Goal: Task Accomplishment & Management: Manage account settings

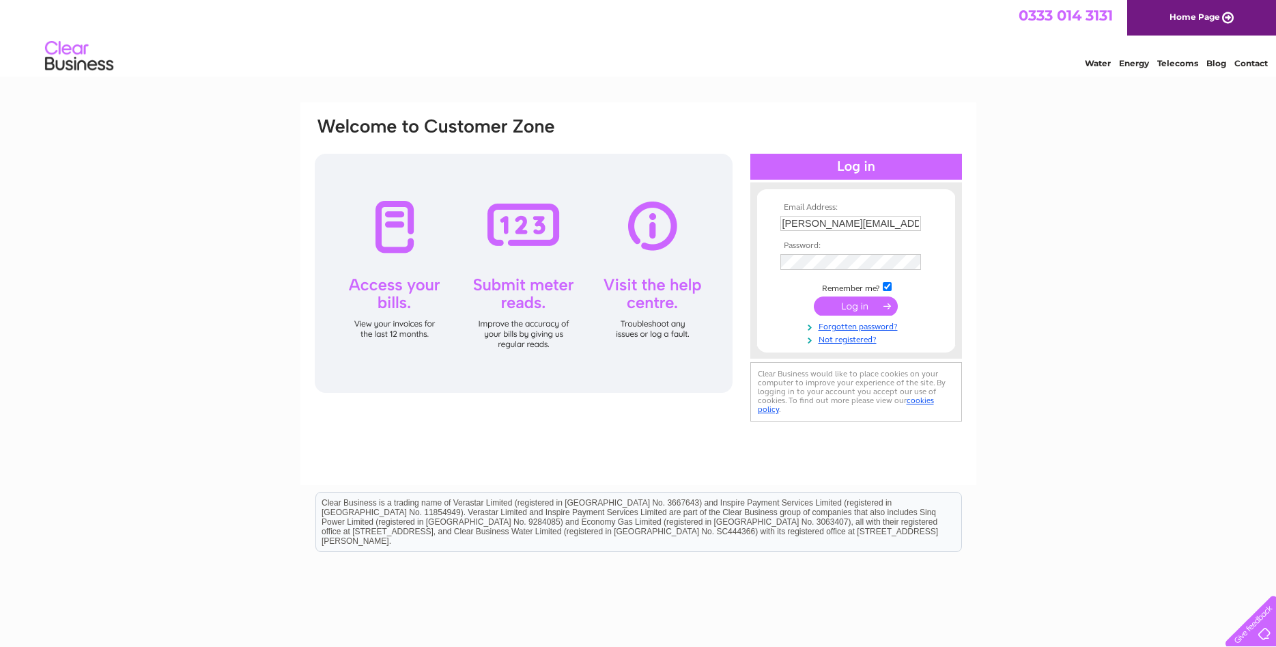
click at [852, 304] on input "submit" at bounding box center [856, 305] width 84 height 19
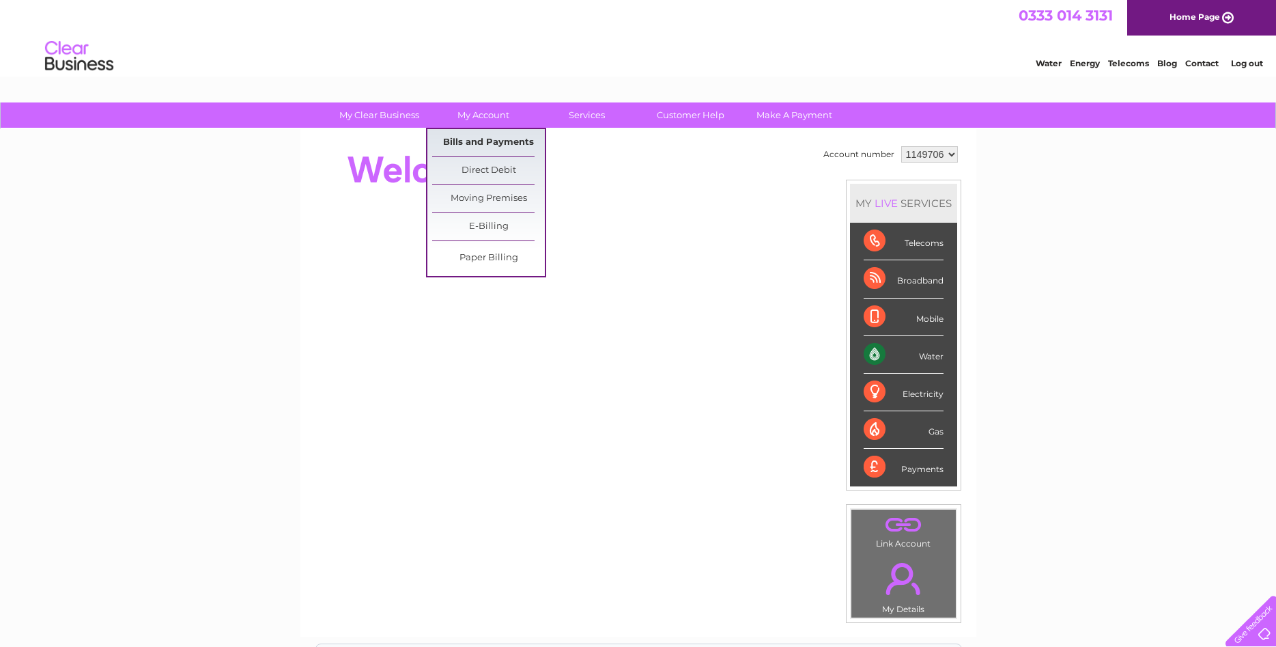
click at [493, 150] on link "Bills and Payments" at bounding box center [488, 142] width 113 height 27
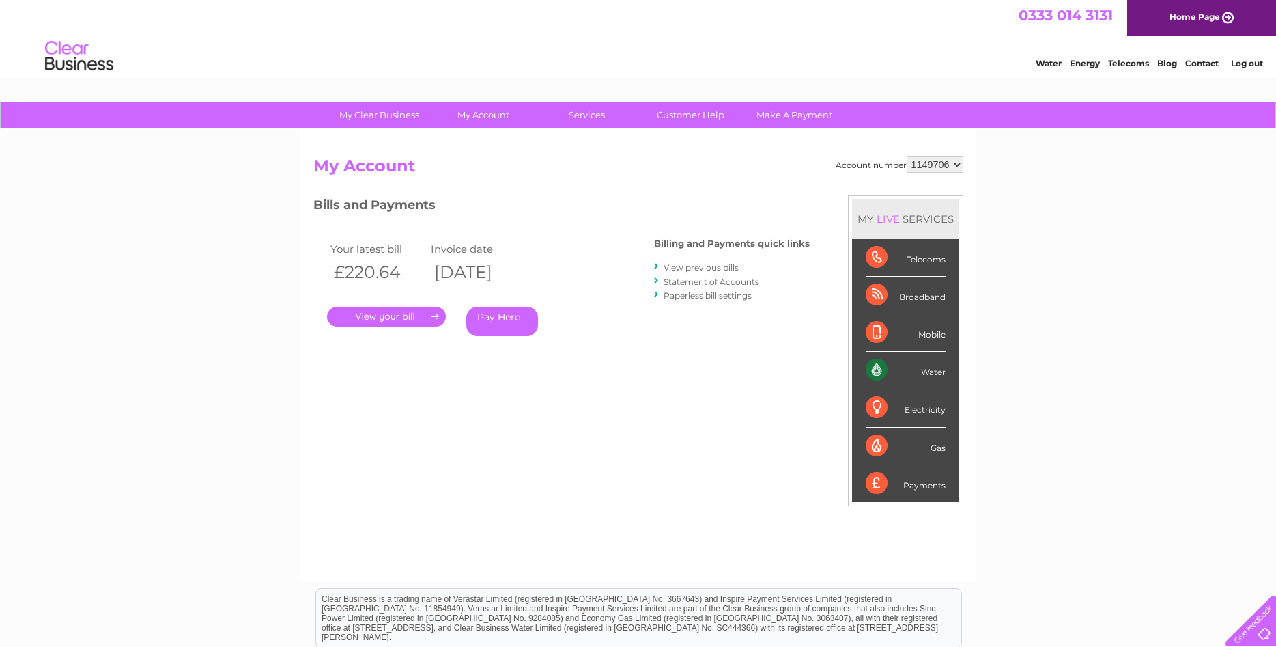
click at [1162, 313] on div "My Clear Business Login Details My Details My Preferences Link Account My Accou…" at bounding box center [638, 458] width 1276 height 712
click at [361, 318] on link "." at bounding box center [386, 317] width 119 height 20
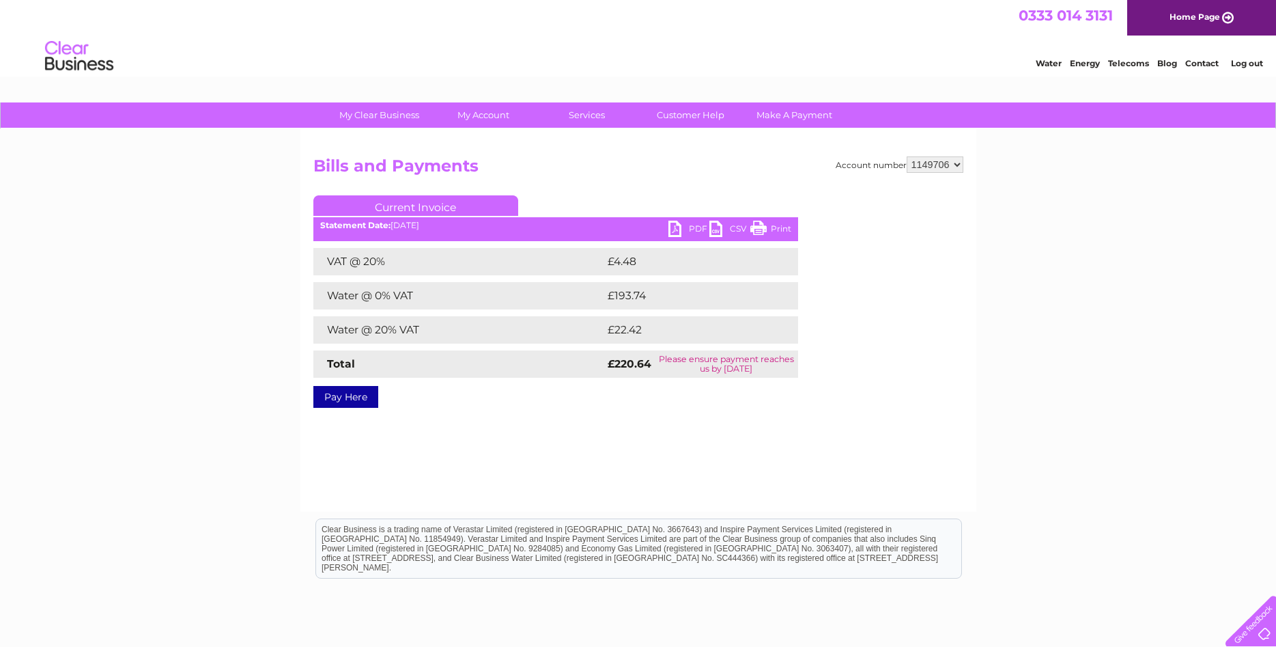
click at [675, 225] on link "PDF" at bounding box center [689, 231] width 41 height 20
click at [1261, 64] on link "Log out" at bounding box center [1247, 63] width 32 height 10
